Goal: Ask a question: Seek information or help from site administrators or community

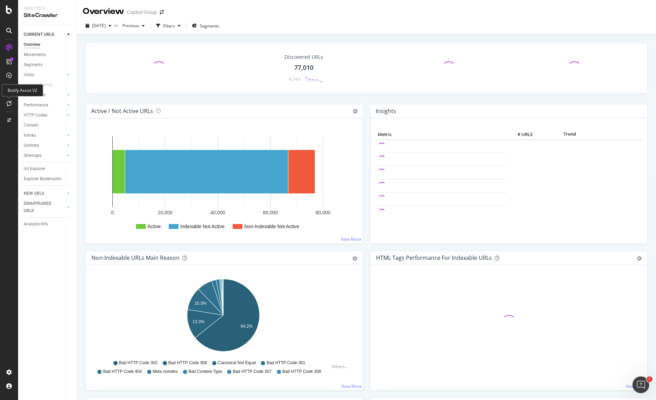
click at [10, 103] on icon at bounding box center [9, 104] width 5 height 6
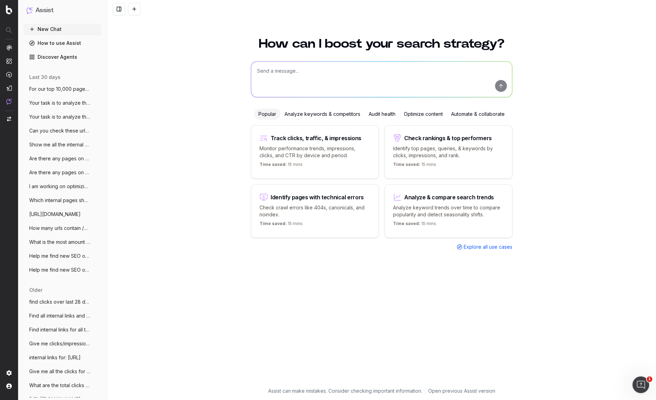
click at [319, 74] on textarea at bounding box center [381, 79] width 261 height 35
paste textarea "[URL][DOMAIN_NAME] 2 [URL][DOMAIN_NAME] 3 [URL][DOMAIN_NAME] 4 [URL][DOMAIN_NAM…"
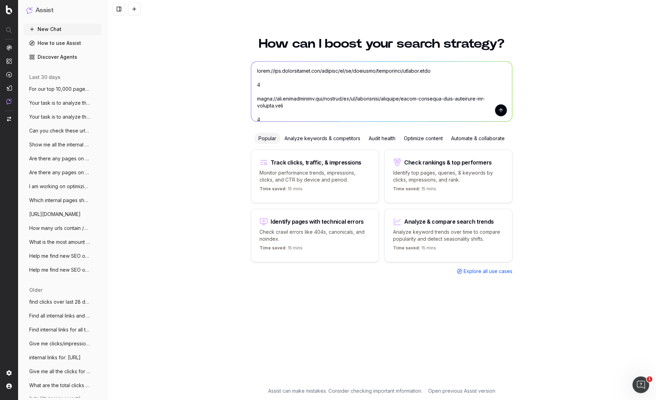
scroll to position [356, 0]
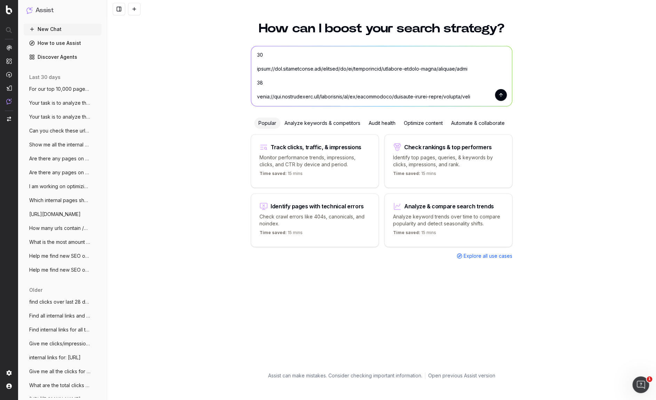
click at [295, 83] on textarea at bounding box center [381, 76] width 261 height 60
drag, startPoint x: 294, startPoint y: 83, endPoint x: 237, endPoint y: 77, distance: 56.7
click at [237, 77] on div "How can I boost your search strategy? Popular Analyze keywords & competitors Au…" at bounding box center [381, 199] width 549 height 371
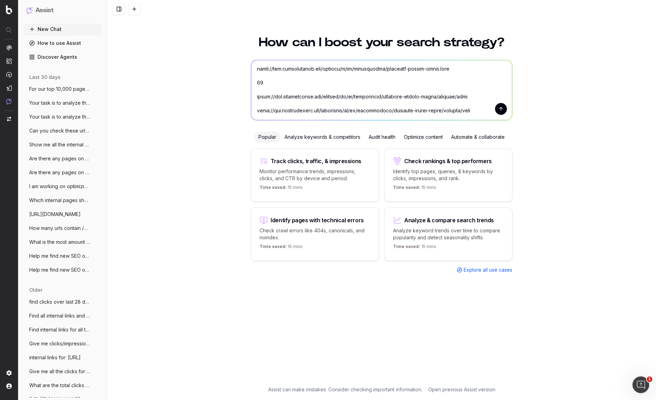
scroll to position [8, 0]
click at [274, 75] on textarea at bounding box center [381, 90] width 261 height 60
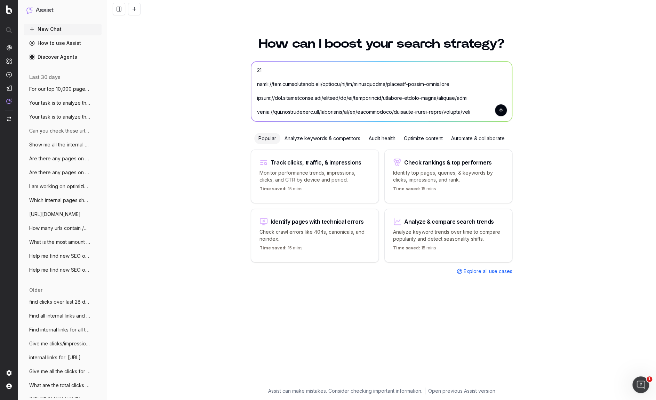
scroll to position [0, 0]
click at [272, 75] on textarea at bounding box center [381, 92] width 261 height 60
click at [268, 69] on textarea at bounding box center [381, 92] width 261 height 60
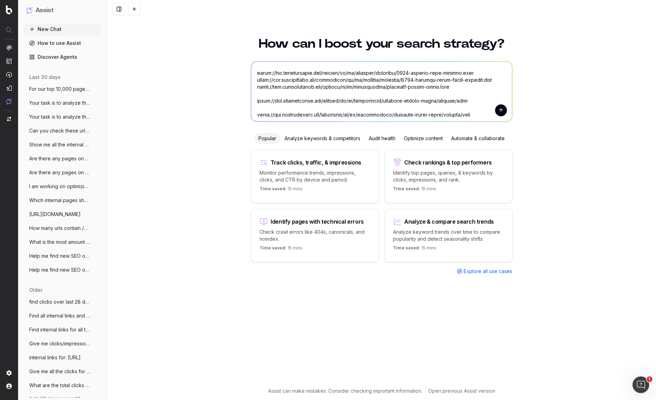
scroll to position [283, 0]
click at [267, 73] on textarea at bounding box center [381, 92] width 261 height 60
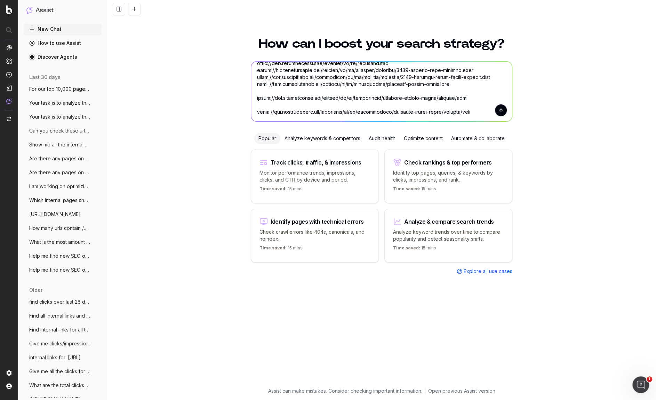
scroll to position [262, 0]
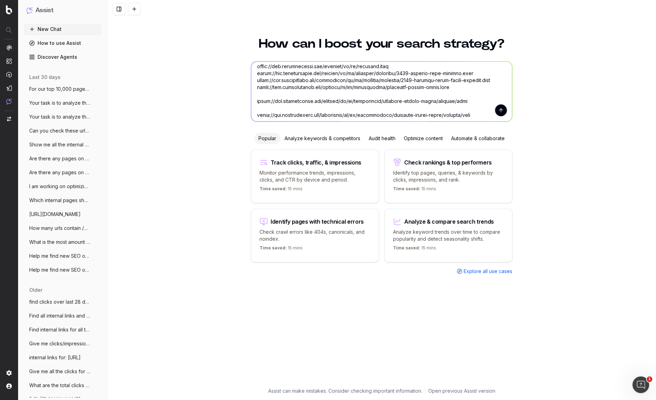
click at [265, 67] on textarea at bounding box center [381, 92] width 261 height 60
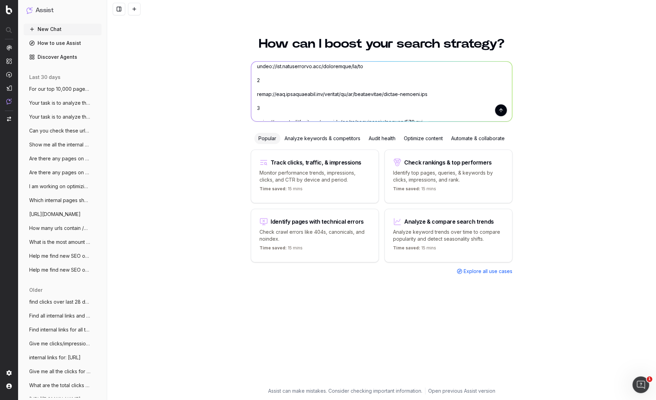
scroll to position [244, 0]
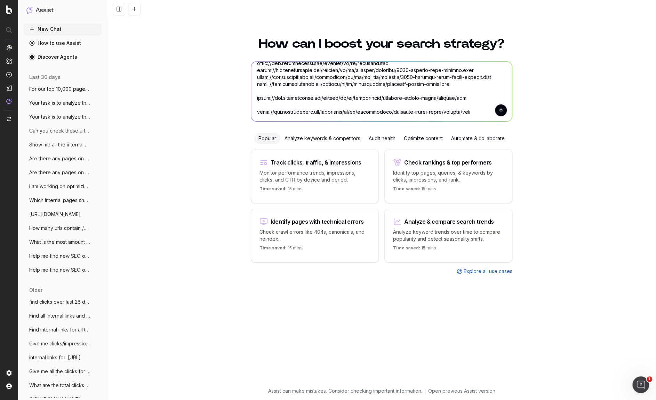
click at [266, 106] on textarea at bounding box center [381, 92] width 261 height 60
type textarea "[URL][DOMAIN_NAME] 2 [URL][DOMAIN_NAME] 3 [URL][DOMAIN_NAME] 4 [URL][DOMAIN_NAM…"
click at [191, 114] on div "How can I boost your search strategy? Popular Analyze keywords & competitors Au…" at bounding box center [381, 214] width 549 height 371
click at [307, 114] on textarea at bounding box center [381, 92] width 261 height 60
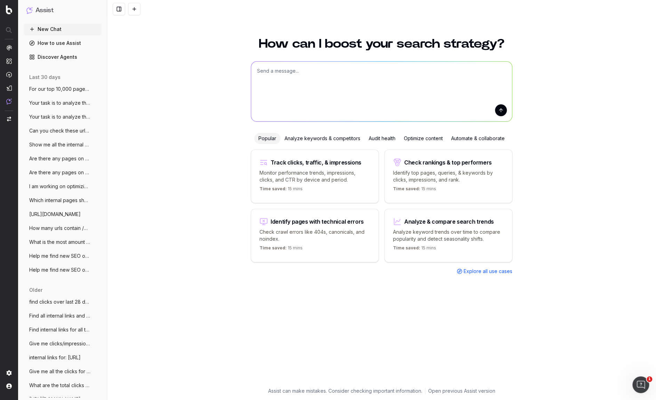
scroll to position [0, 0]
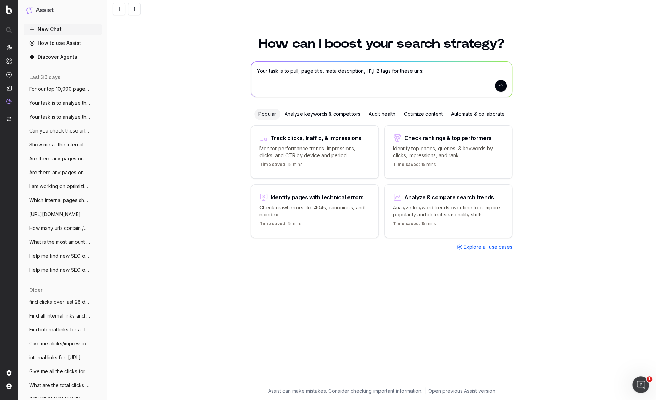
paste textarea "[URL][DOMAIN_NAME] [URL][DOMAIN_NAME] [URL][DOMAIN_NAME] [URL][DOMAIN_NAME] [UR…"
type textarea "Your task is to pull, page title, meta description, H1,H2 tags for these urls: …"
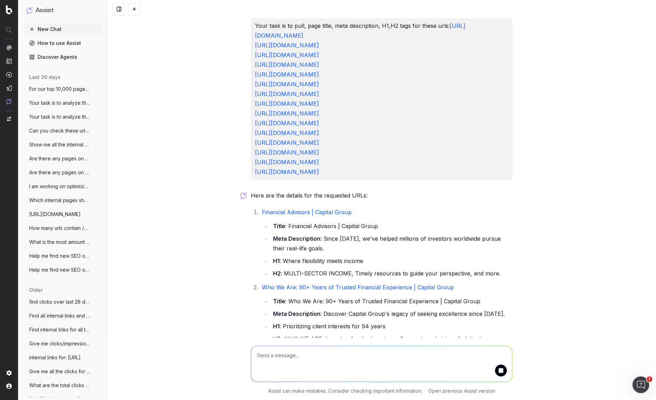
scroll to position [163, 0]
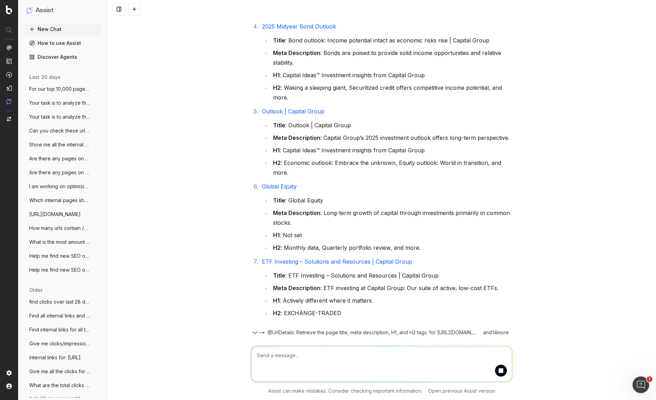
click at [278, 360] on textarea at bounding box center [381, 363] width 261 height 35
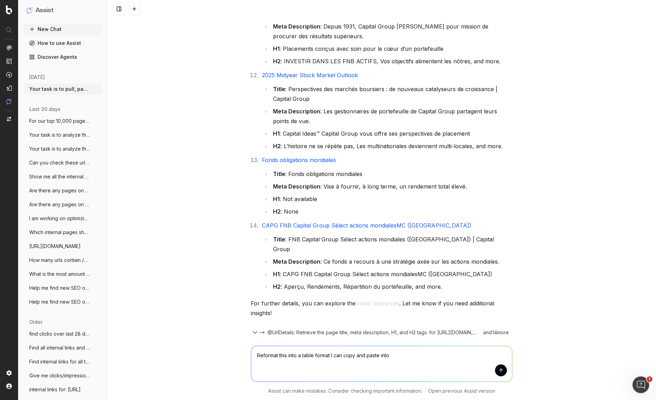
scroll to position [983, 0]
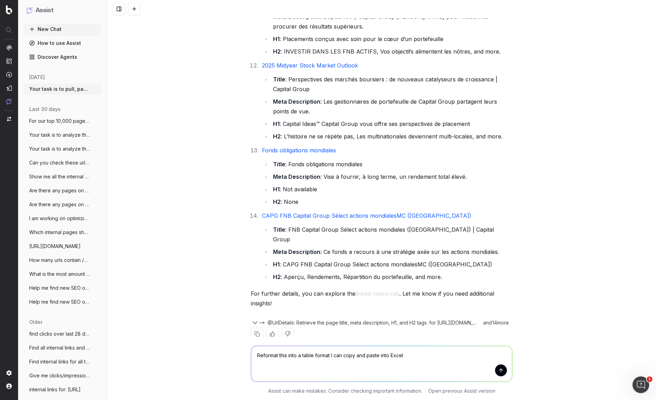
type textarea "Reformat this into a table format I can copy and paste into Excel"
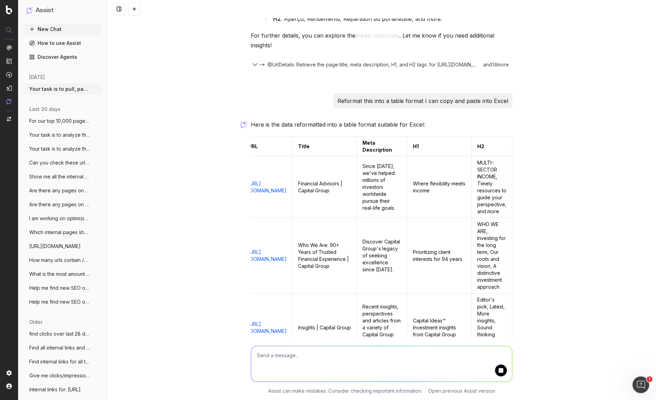
scroll to position [0, 95]
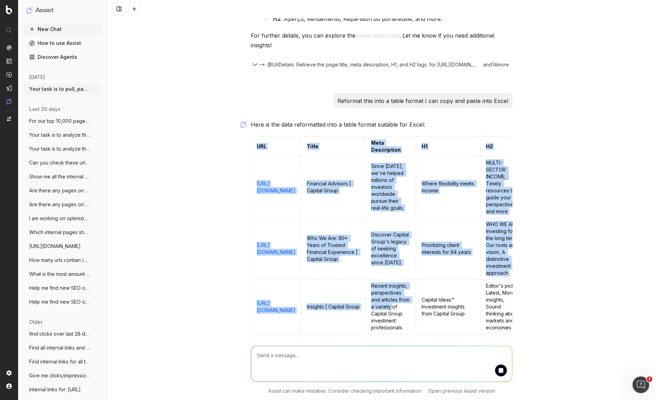
drag, startPoint x: 252, startPoint y: 156, endPoint x: 486, endPoint y: 329, distance: 290.7
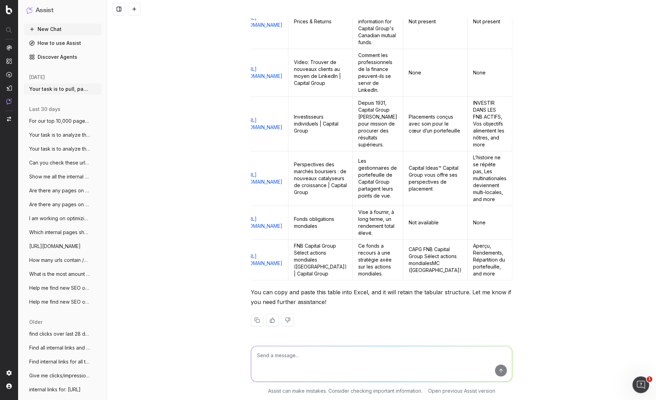
scroll to position [0, 104]
click at [254, 315] on button at bounding box center [257, 320] width 13 height 13
click at [278, 299] on p "You can copy and paste this table into Excel, and it will retain the tabular st…" at bounding box center [382, 296] width 262 height 19
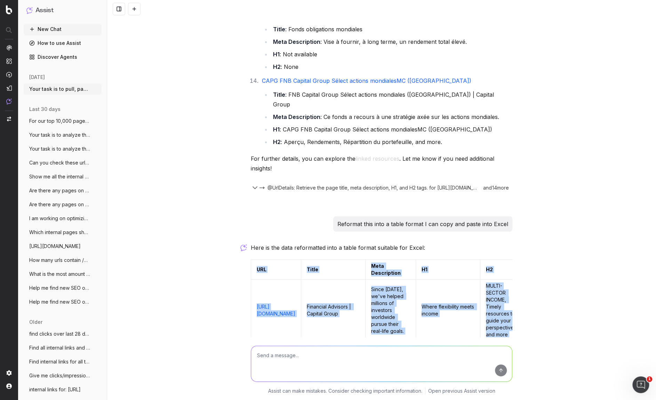
scroll to position [1214, 0]
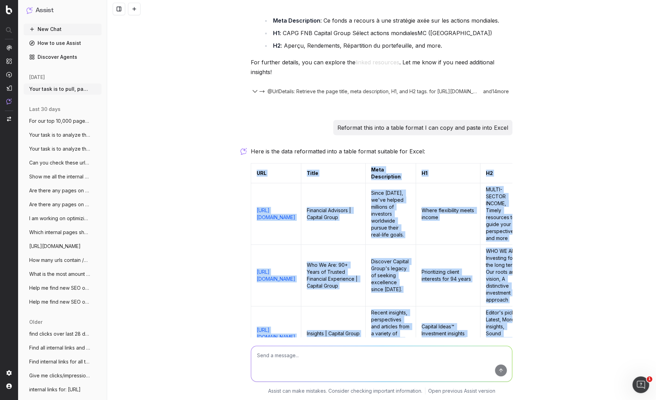
drag, startPoint x: 503, startPoint y: 265, endPoint x: 236, endPoint y: 177, distance: 281.5
click at [236, 177] on div "Your task is to pull, page title, meta description, H1,H2 tags for these urls: …" at bounding box center [381, 200] width 549 height 400
copy table "LOR Ipsum Dolo Sitametcons A9 E8 seddo://eiu.temporincidi.utl/etdolor/ma/al/ En…"
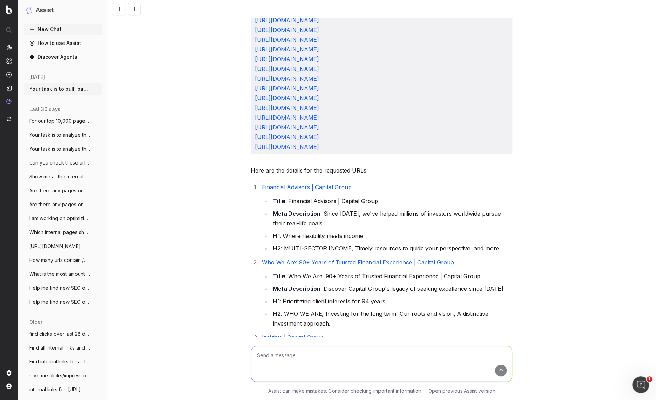
scroll to position [0, 0]
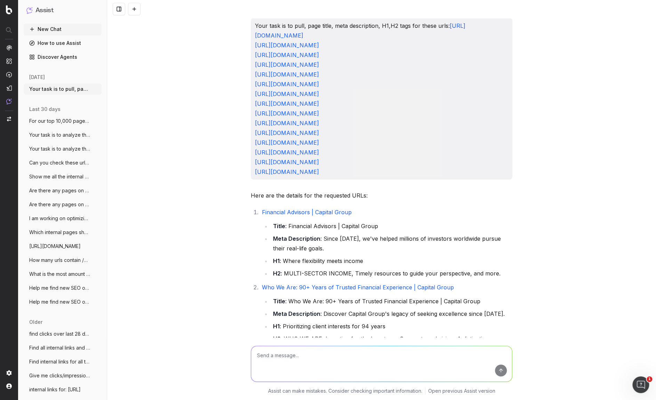
click at [285, 354] on textarea at bounding box center [381, 363] width 261 height 35
paste textarea "[URL][DOMAIN_NAME] [URL][DOMAIN_NAME] [URL][DOMAIN_NAME] [URL][DOMAIN_NAME] [UR…"
type textarea "[URL][DOMAIN_NAME] [URL][DOMAIN_NAME] [URL][DOMAIN_NAME] [URL][DOMAIN_NAME] [UR…"
type textarea "Are you able to recommend"
type textarea "Are you powered by OPEN AI?"
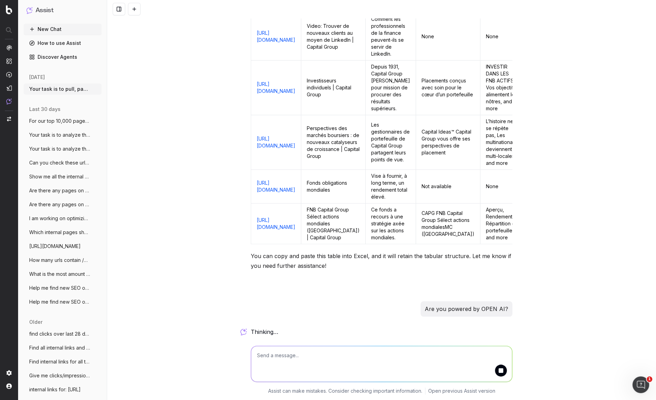
scroll to position [2001, 0]
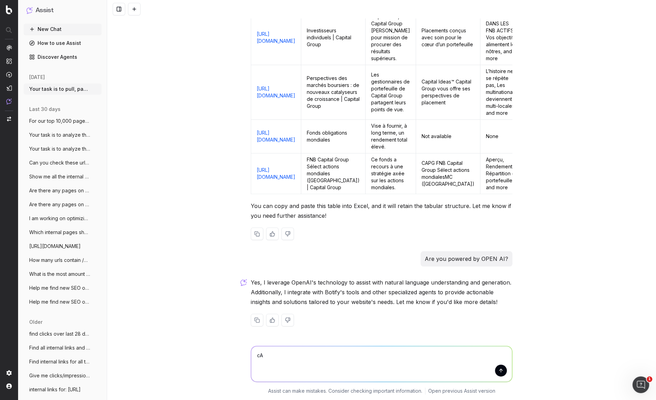
type textarea "c"
type textarea "C"
type textarea "Do you have access to google search console query data against this list of URLs"
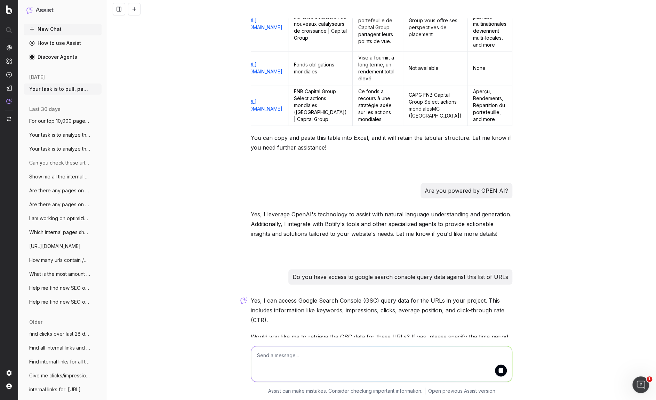
scroll to position [2164, 0]
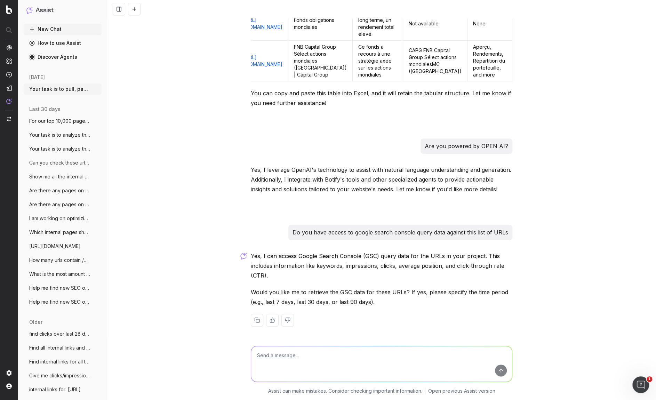
click at [317, 356] on textarea at bounding box center [381, 363] width 261 height 35
type textarea "N"
type textarea "Yes use it for the following context - Please recommend me 30-40 non-brand SEO …"
drag, startPoint x: 300, startPoint y: 364, endPoint x: 221, endPoint y: 339, distance: 83.7
click at [221, 339] on div "Yes use it for the following context - Please recommend me 30-40 non-brand SEO …" at bounding box center [381, 368] width 549 height 63
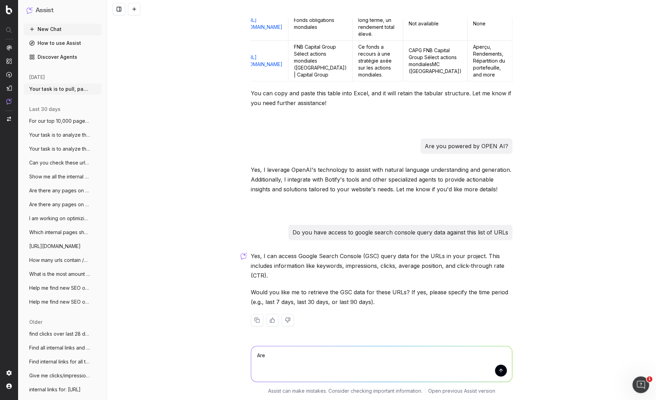
type textarea "Ar"
click at [303, 373] on textarea "Yes use it for the following context - Please recommend me 30-40 non-brand SEO …" at bounding box center [381, 363] width 261 height 35
type textarea "Yes use it for the following context - Please recommend me 30-40 non-brand SEO …"
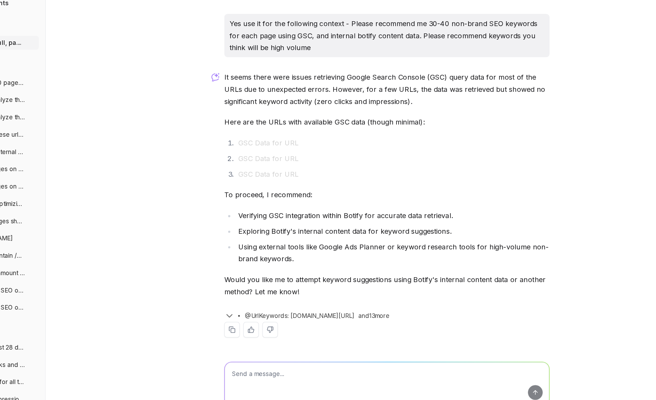
scroll to position [2435, 0]
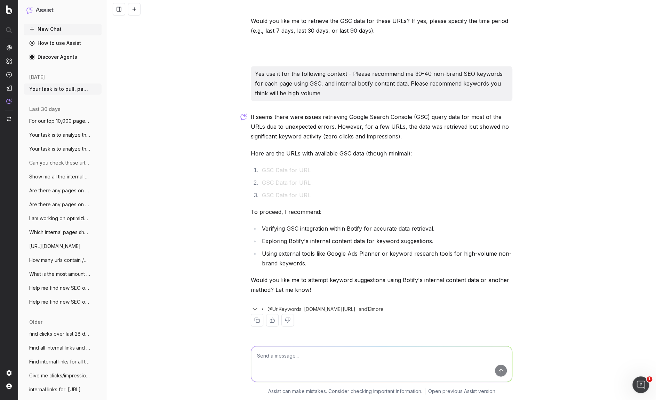
click at [74, 9] on button "Assist" at bounding box center [62, 11] width 72 height 10
